Goal: Task Accomplishment & Management: Manage account settings

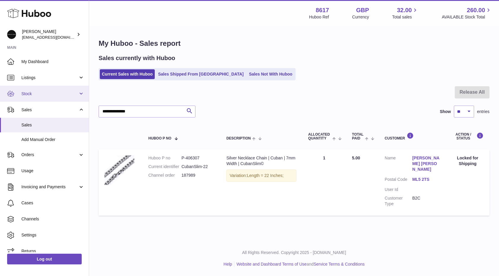
click at [50, 93] on span "Stock" at bounding box center [49, 94] width 57 height 6
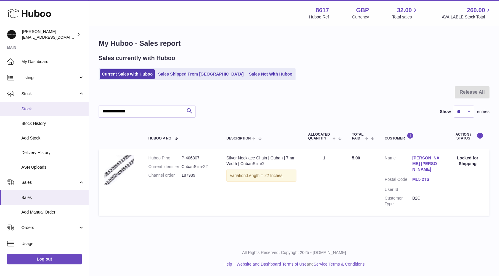
click at [41, 109] on span "Stock" at bounding box center [52, 109] width 63 height 6
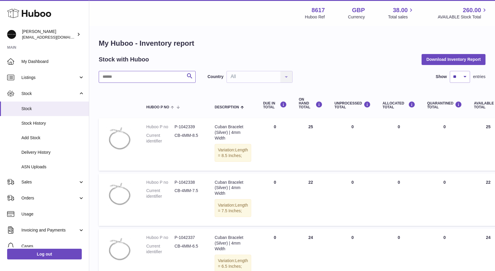
click at [113, 78] on input "text" at bounding box center [147, 77] width 97 height 12
type input "******"
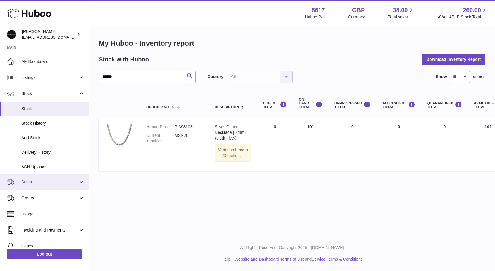
click at [39, 180] on span "Sales" at bounding box center [49, 183] width 57 height 6
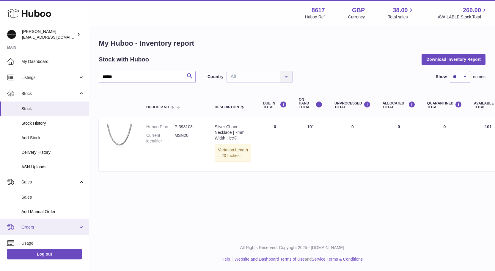
click at [46, 227] on span "Orders" at bounding box center [49, 228] width 57 height 6
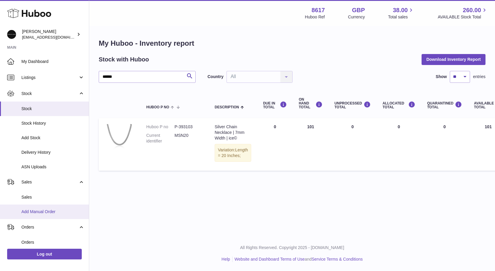
scroll to position [99, 0]
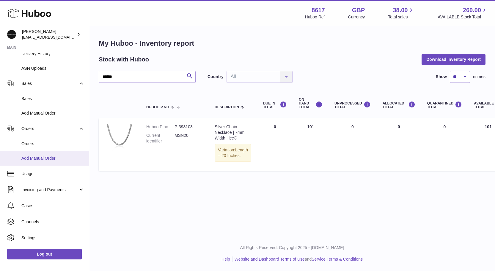
click at [46, 163] on link "Add Manual Order" at bounding box center [44, 158] width 89 height 15
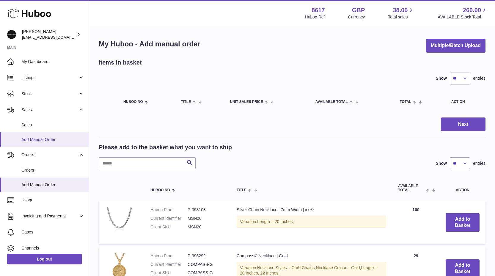
click at [55, 144] on link "Add Manual Order" at bounding box center [44, 139] width 89 height 15
click at [42, 96] on span "Stock" at bounding box center [49, 94] width 57 height 6
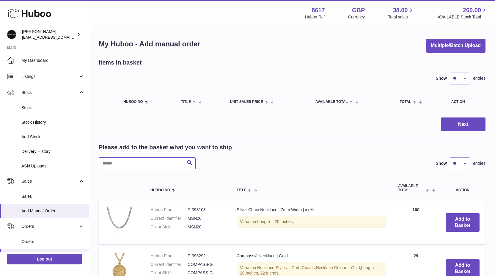
click at [131, 167] on input "text" at bounding box center [147, 163] width 97 height 12
type input "******"
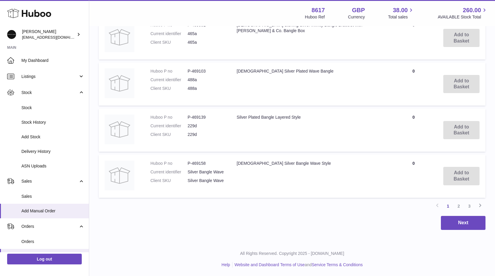
scroll to position [461, 0]
click at [464, 203] on link "2" at bounding box center [458, 205] width 11 height 11
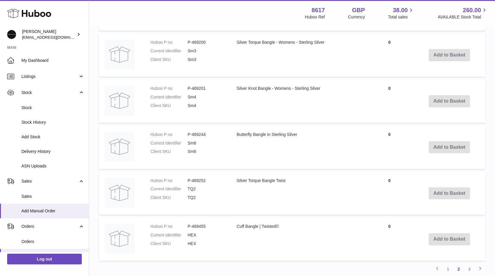
scroll to position [467, 0]
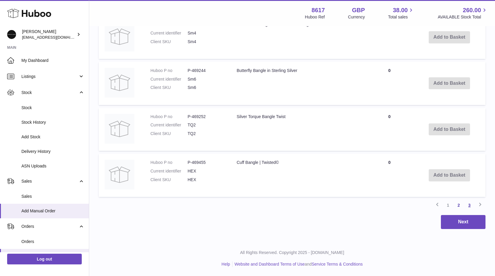
click at [471, 206] on link "3" at bounding box center [469, 205] width 11 height 11
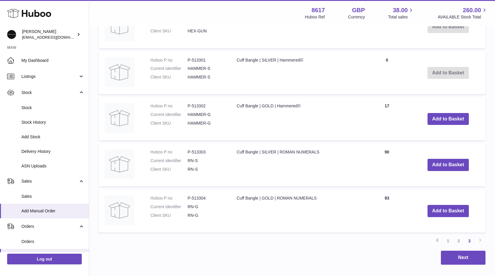
scroll to position [223, 0]
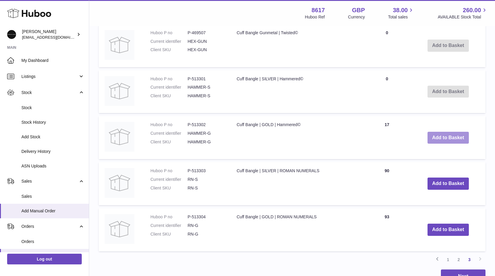
click at [443, 138] on button "Add to Basket" at bounding box center [449, 138] width 42 height 12
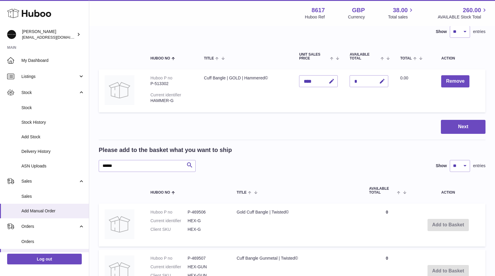
scroll to position [0, 0]
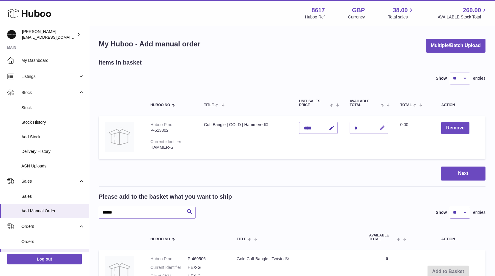
click at [379, 128] on icon "button" at bounding box center [382, 128] width 6 height 6
click at [157, 129] on div "P-513302" at bounding box center [171, 131] width 42 height 6
copy div "513302"
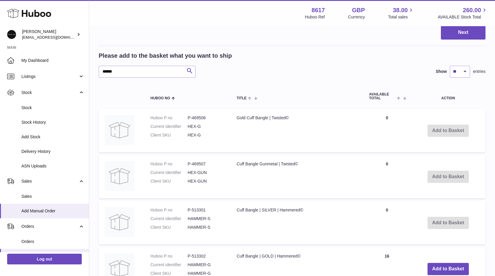
scroll to position [169, 0]
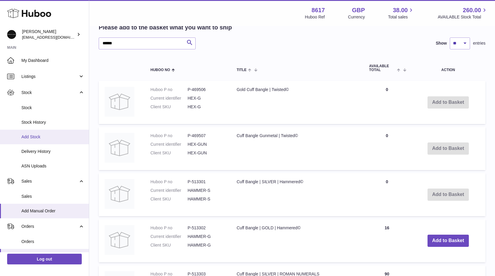
click at [45, 133] on link "Add Stock" at bounding box center [44, 137] width 89 height 15
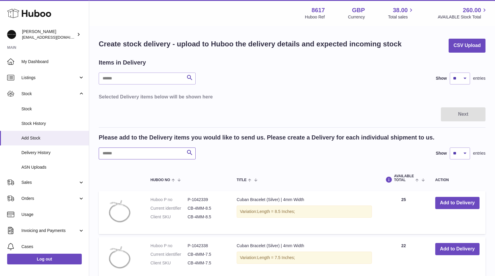
click at [139, 155] on input "text" at bounding box center [147, 153] width 97 height 12
type input "******"
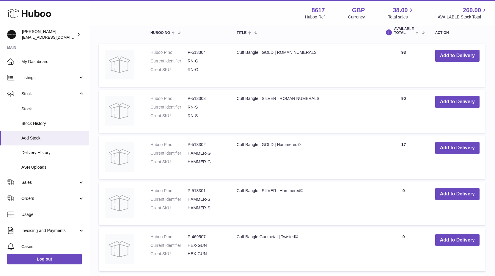
scroll to position [150, 0]
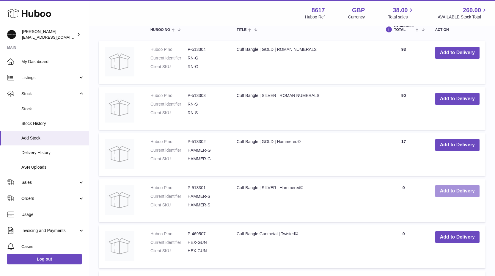
click at [452, 188] on button "Add to Delivery" at bounding box center [457, 191] width 44 height 12
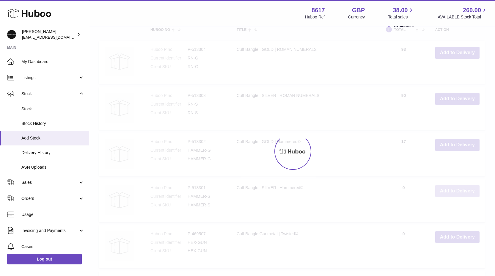
scroll to position [206, 0]
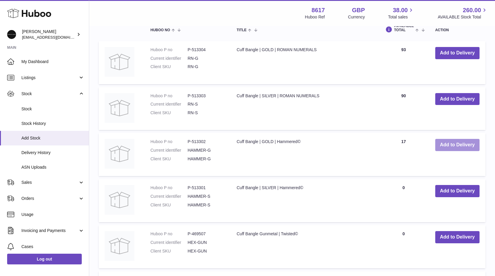
click at [450, 144] on button "Add to Delivery" at bounding box center [457, 145] width 44 height 12
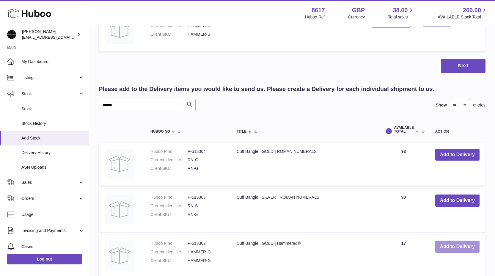
scroll to position [0, 0]
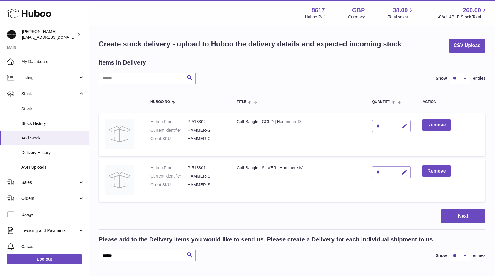
click at [408, 122] on button "button" at bounding box center [404, 126] width 14 height 12
type input "***"
click at [403, 172] on icon "button" at bounding box center [404, 172] width 6 height 6
type input "***"
click at [401, 173] on button "submit" at bounding box center [403, 172] width 11 height 10
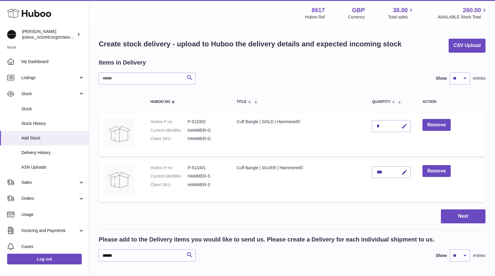
click at [403, 127] on icon "button" at bounding box center [404, 126] width 6 height 6
type input "***"
click at [401, 127] on button "submit" at bounding box center [403, 126] width 11 height 10
click at [453, 210] on button "Next" at bounding box center [463, 216] width 45 height 14
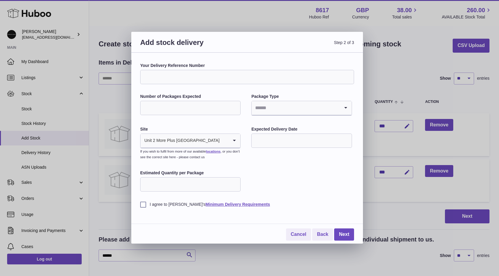
click at [160, 77] on input "Your Delivery Reference Number" at bounding box center [247, 77] width 214 height 14
type input "**********"
click at [148, 103] on input "Number of Packages Expected" at bounding box center [190, 108] width 100 height 14
type input "*"
click at [254, 115] on div "Loading..." at bounding box center [302, 108] width 100 height 15
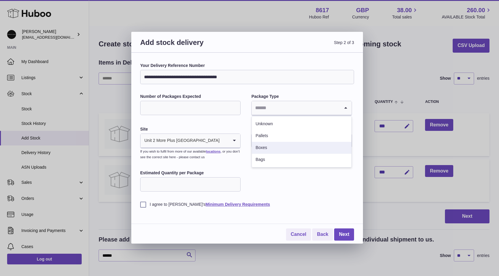
click at [272, 150] on li "Boxes" at bounding box center [301, 148] width 99 height 12
click at [268, 144] on input "text" at bounding box center [302, 140] width 100 height 14
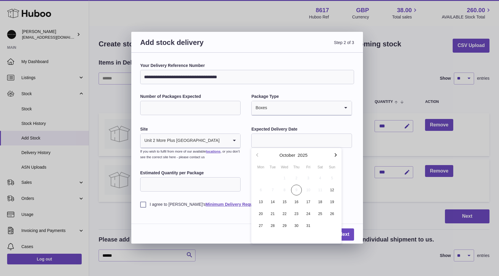
click at [330, 190] on span "12" at bounding box center [332, 190] width 11 height 11
type input "**********"
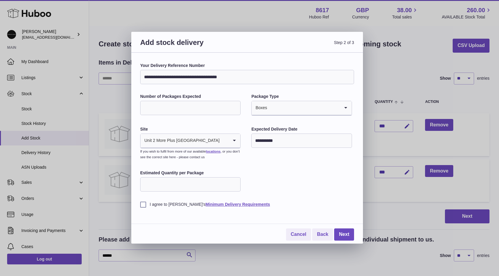
click at [147, 181] on input "Estimated Quantity per Package" at bounding box center [190, 184] width 100 height 14
type input "*"
type input "***"
click at [143, 199] on div "I agree to Huboo's Minimum Delivery Requirements" at bounding box center [247, 200] width 214 height 15
click at [142, 202] on label "I agree to Huboo's Minimum Delivery Requirements" at bounding box center [247, 205] width 214 height 6
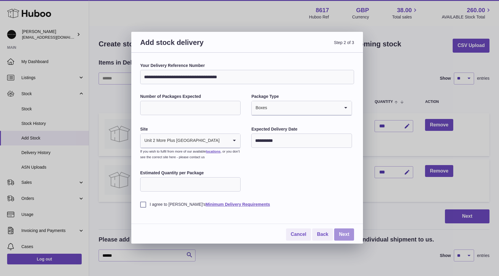
click at [342, 233] on link "Next" at bounding box center [344, 234] width 20 height 12
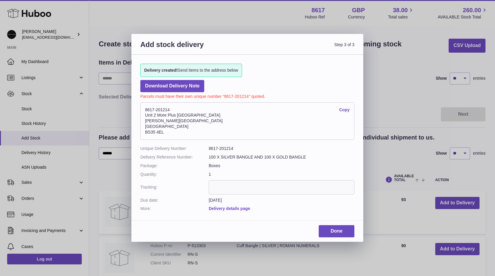
click at [212, 208] on link "Delivery details page" at bounding box center [229, 208] width 41 height 5
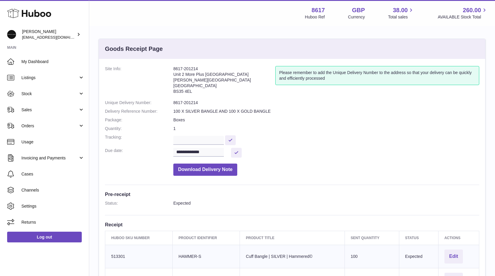
drag, startPoint x: 196, startPoint y: 93, endPoint x: 173, endPoint y: 67, distance: 34.8
click at [173, 67] on address "8617-201214 Unit [GEOGRAPHIC_DATA][PERSON_NAME][STREET_ADDRESS]" at bounding box center [224, 81] width 102 height 31
copy address "8617-201214 Unit [GEOGRAPHIC_DATA][PERSON_NAME][STREET_ADDRESS]"
click at [39, 113] on link "Sales" at bounding box center [44, 110] width 89 height 16
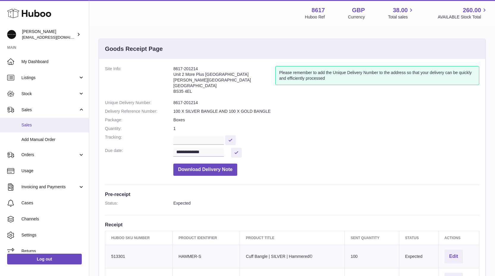
click at [38, 127] on span "Sales" at bounding box center [52, 125] width 63 height 6
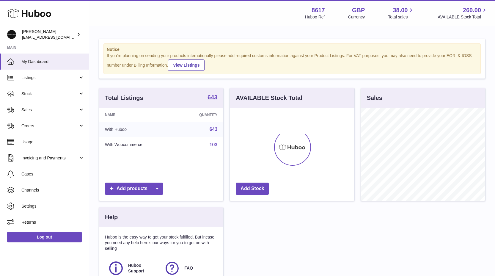
scroll to position [93, 125]
click at [36, 110] on span "Sales" at bounding box center [49, 110] width 57 height 6
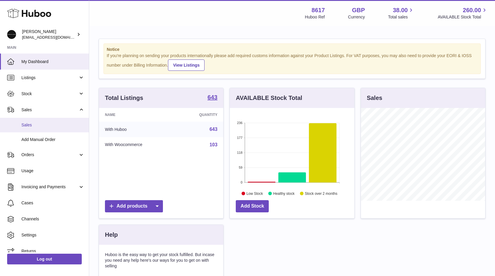
click at [30, 122] on link "Sales" at bounding box center [44, 125] width 89 height 15
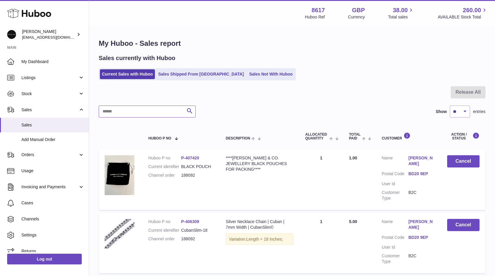
click at [109, 112] on input "text" at bounding box center [147, 112] width 97 height 12
click at [185, 77] on link "Sales Shipped From [GEOGRAPHIC_DATA]" at bounding box center [201, 74] width 90 height 10
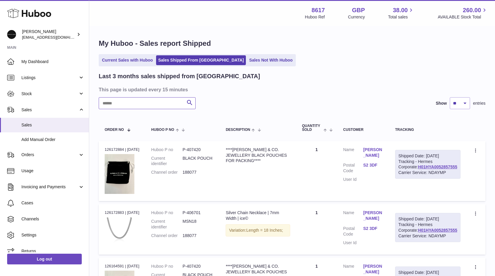
click at [146, 100] on input "text" at bounding box center [147, 103] width 97 height 12
type input "******"
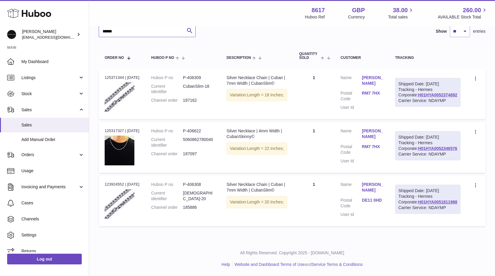
scroll to position [102, 0]
click at [31, 92] on span "Stock" at bounding box center [49, 94] width 57 height 6
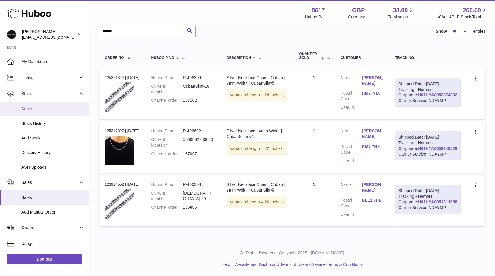
click at [30, 114] on link "Stock" at bounding box center [44, 109] width 89 height 15
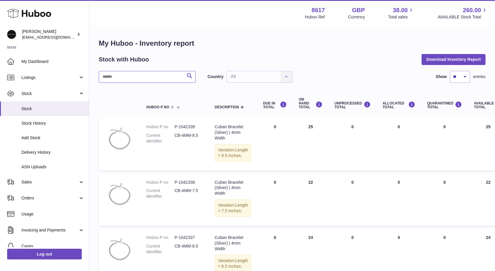
click at [106, 79] on input "text" at bounding box center [147, 77] width 97 height 12
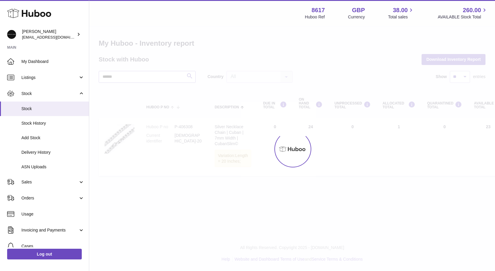
type input "******"
